Goal: Obtain resource: Obtain resource

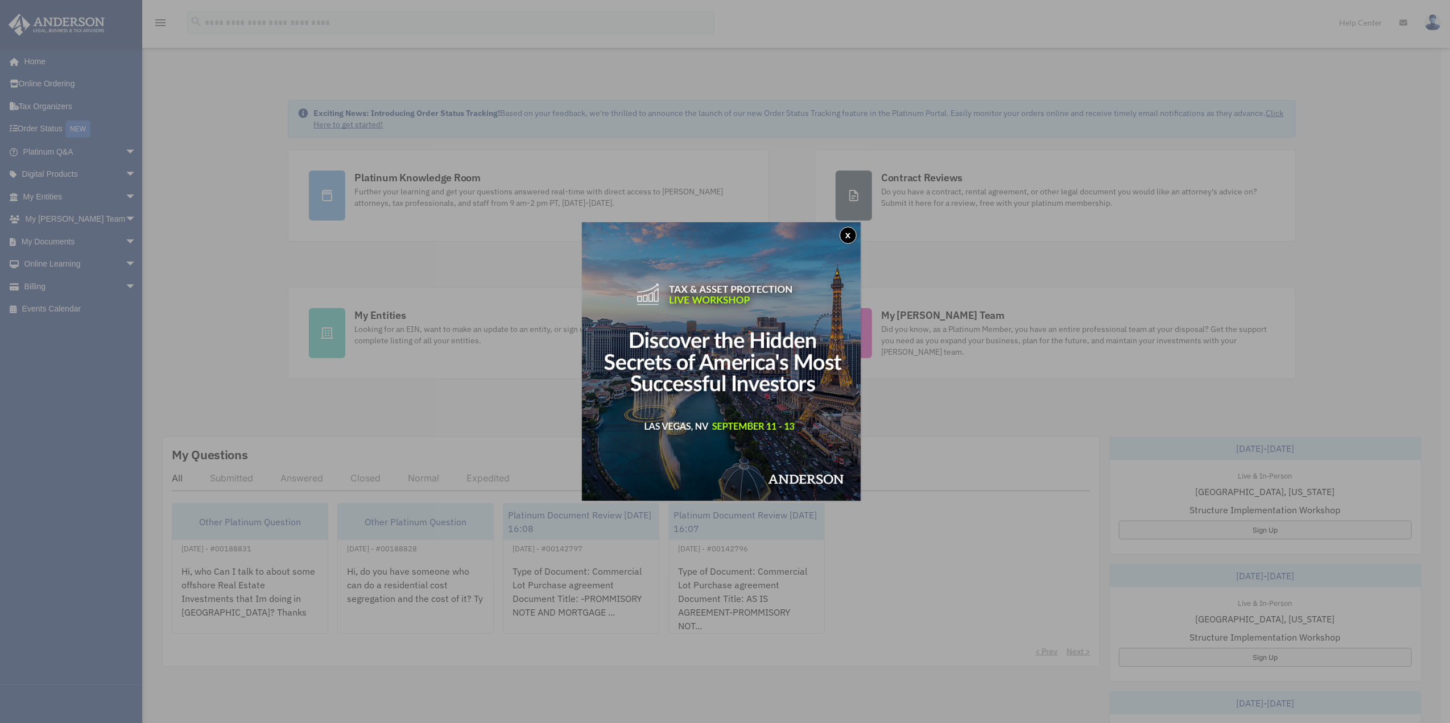
click at [850, 237] on button "x" at bounding box center [847, 235] width 17 height 17
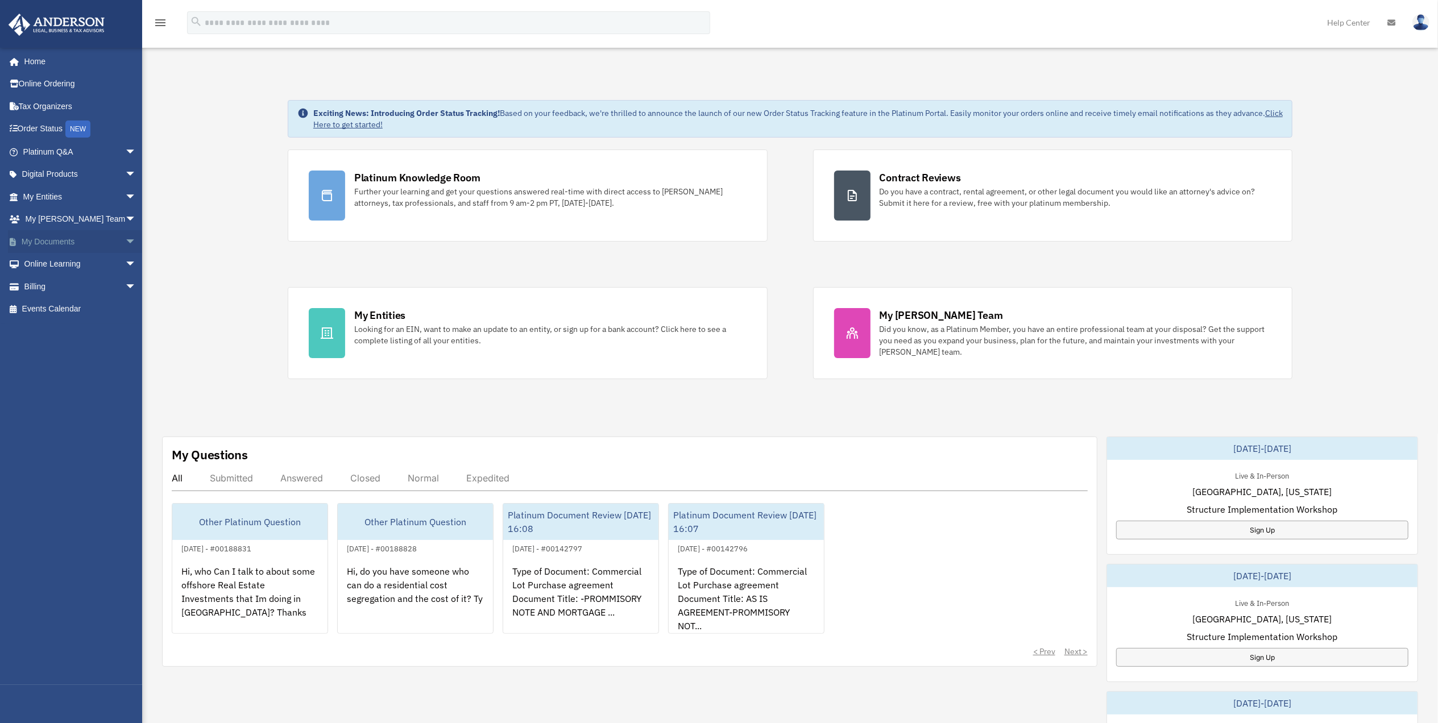
click at [35, 244] on link "My Documents arrow_drop_down" at bounding box center [81, 241] width 146 height 23
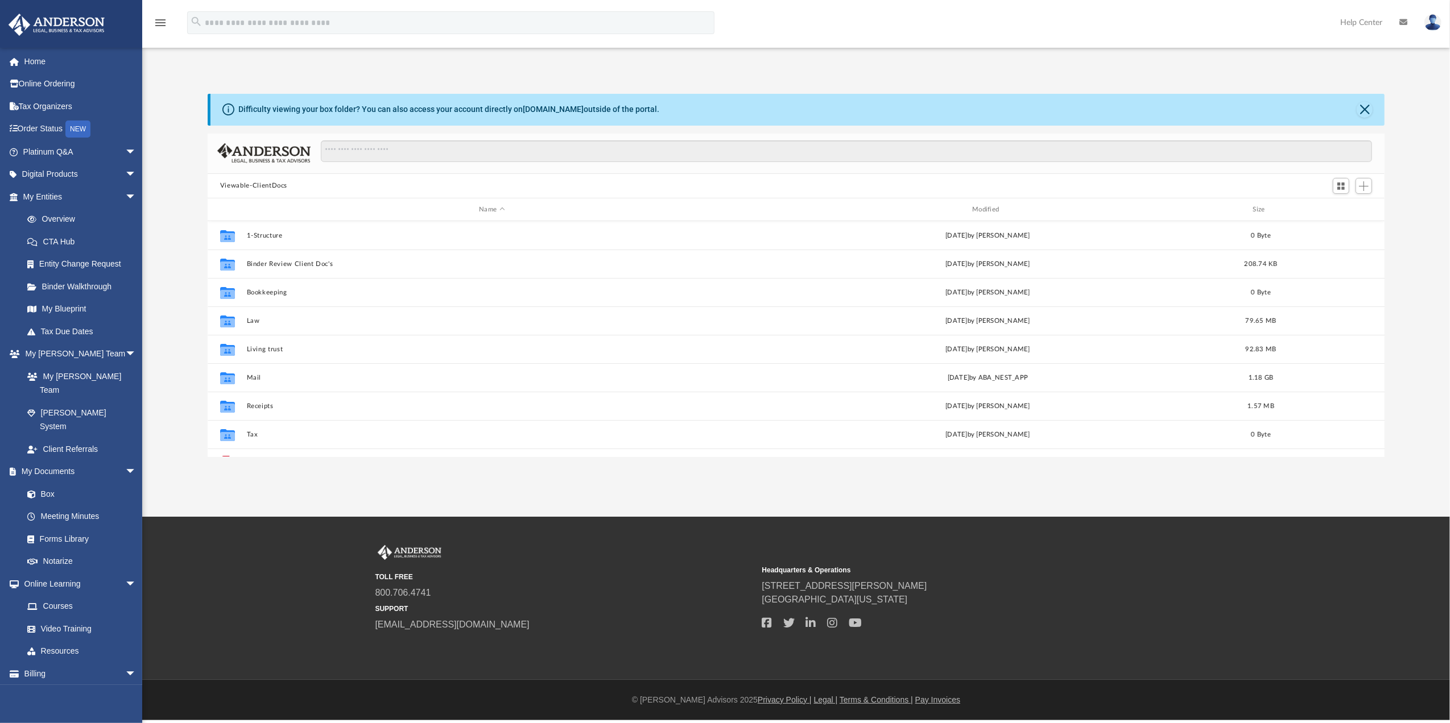
scroll to position [247, 1165]
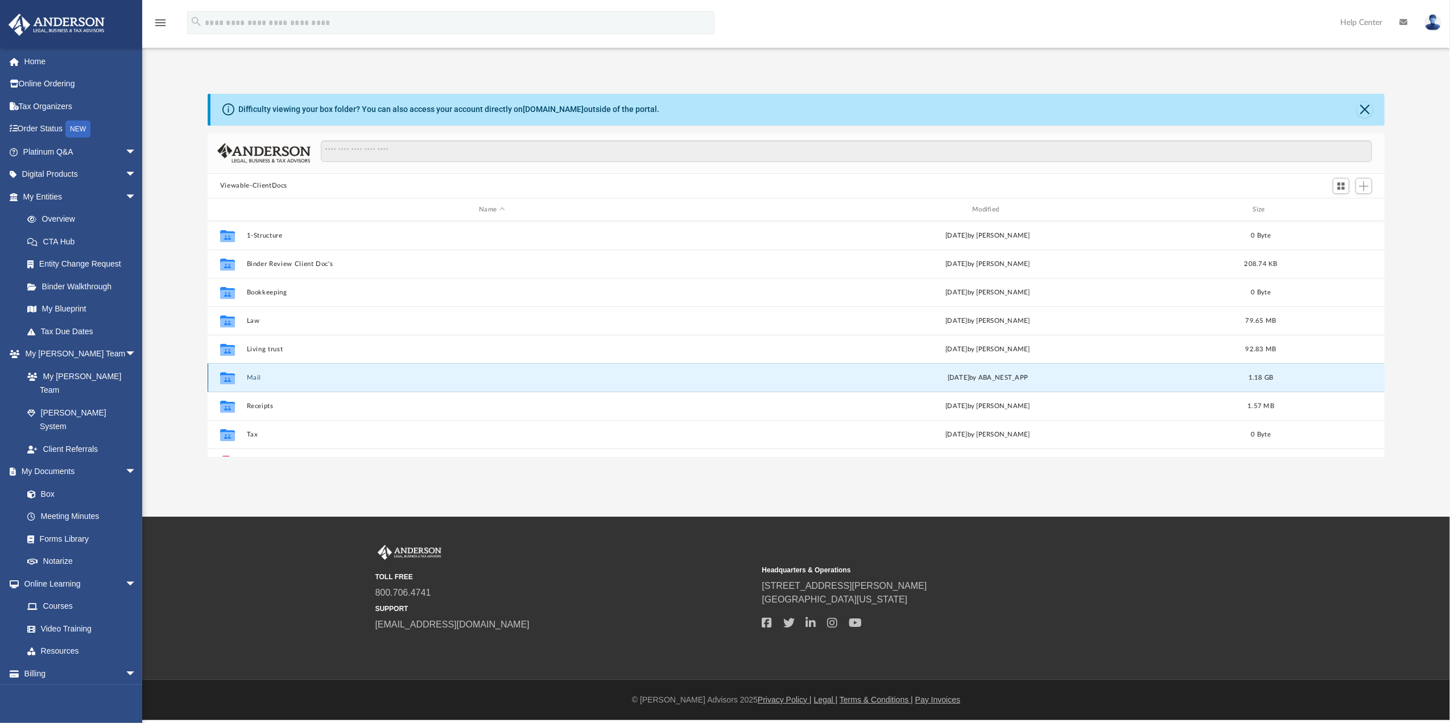
click at [255, 375] on button "Mail" at bounding box center [491, 377] width 491 height 7
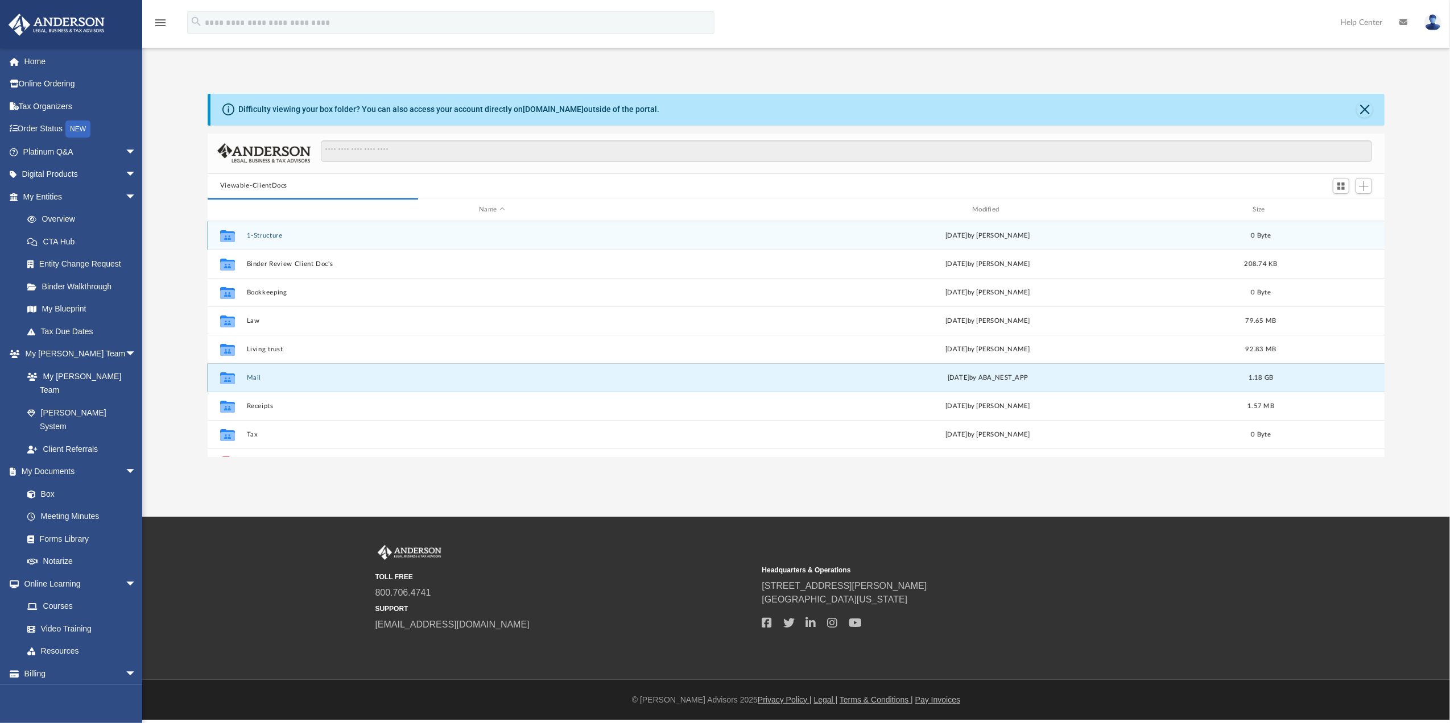
scroll to position [212, 1165]
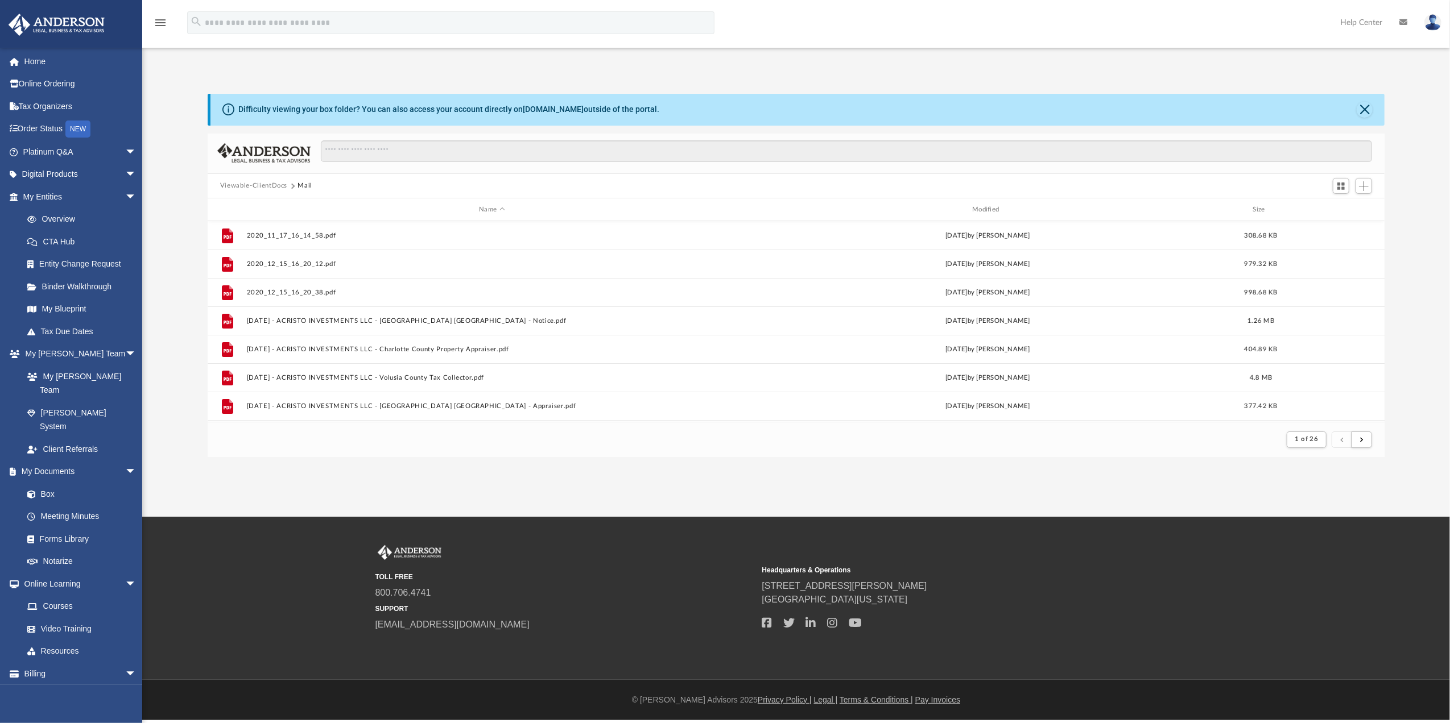
click at [982, 204] on div "Name Modified Size" at bounding box center [796, 209] width 1177 height 23
click at [981, 208] on div "Modified" at bounding box center [987, 210] width 491 height 10
click at [983, 205] on div "Modified" at bounding box center [987, 210] width 491 height 10
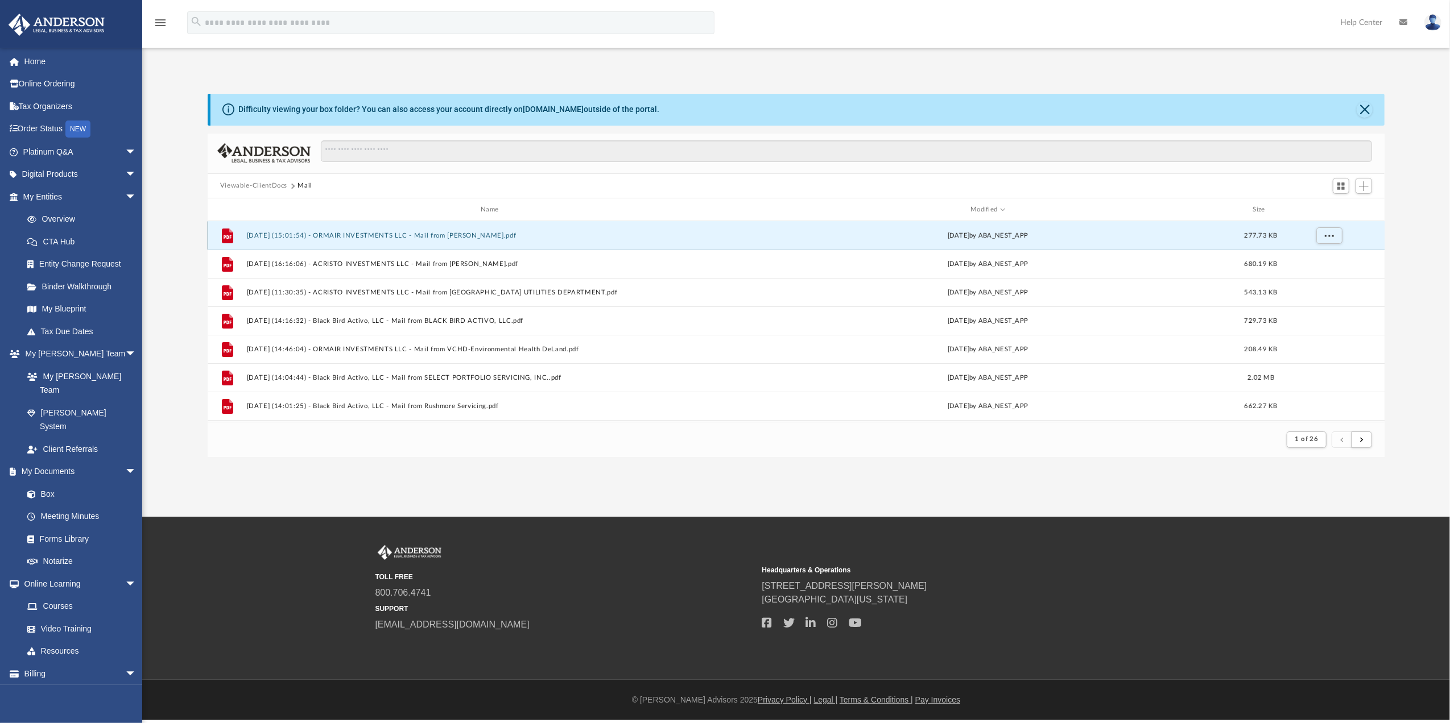
click at [350, 233] on button "2025.08.08 (15:01:54) - ORMAIR INVESTMENTS LLC - Mail from Suzan Gowans.pdf" at bounding box center [491, 235] width 491 height 7
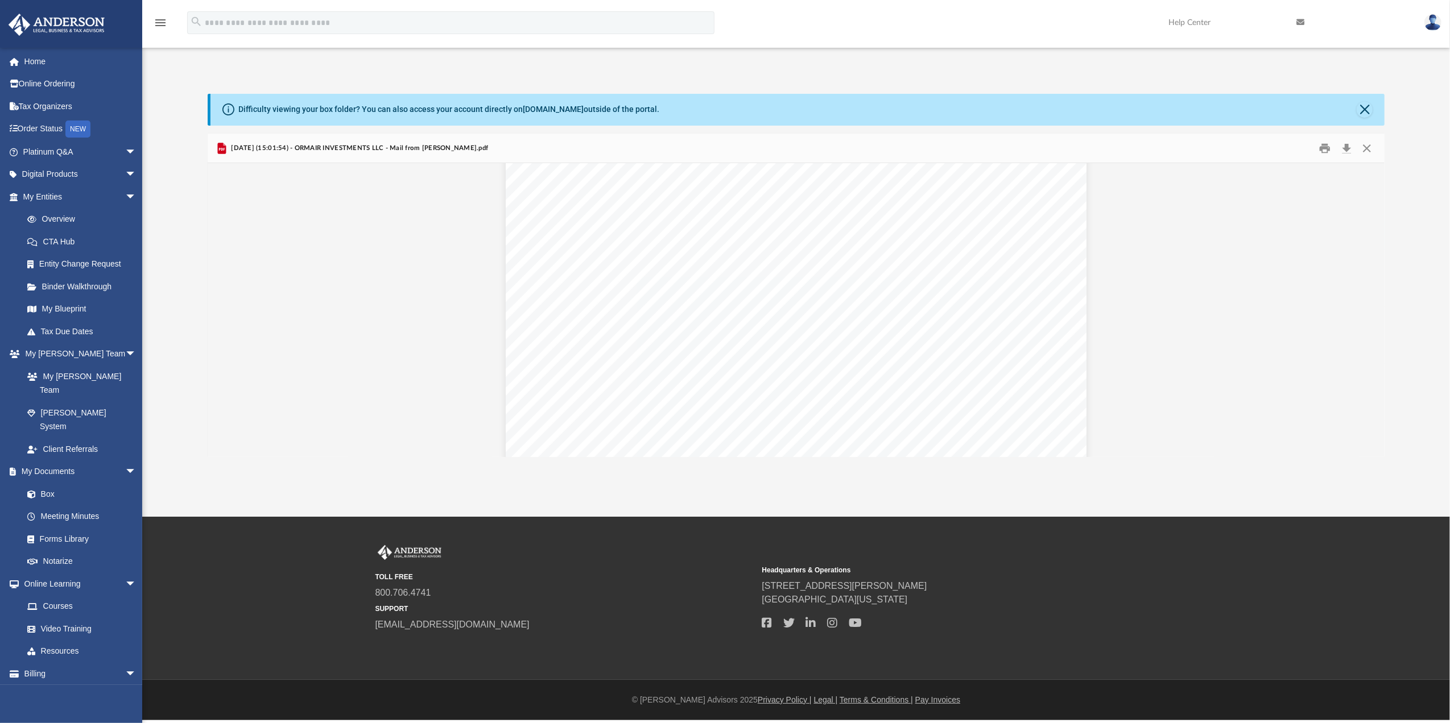
scroll to position [0, 0]
